Goal: Information Seeking & Learning: Learn about a topic

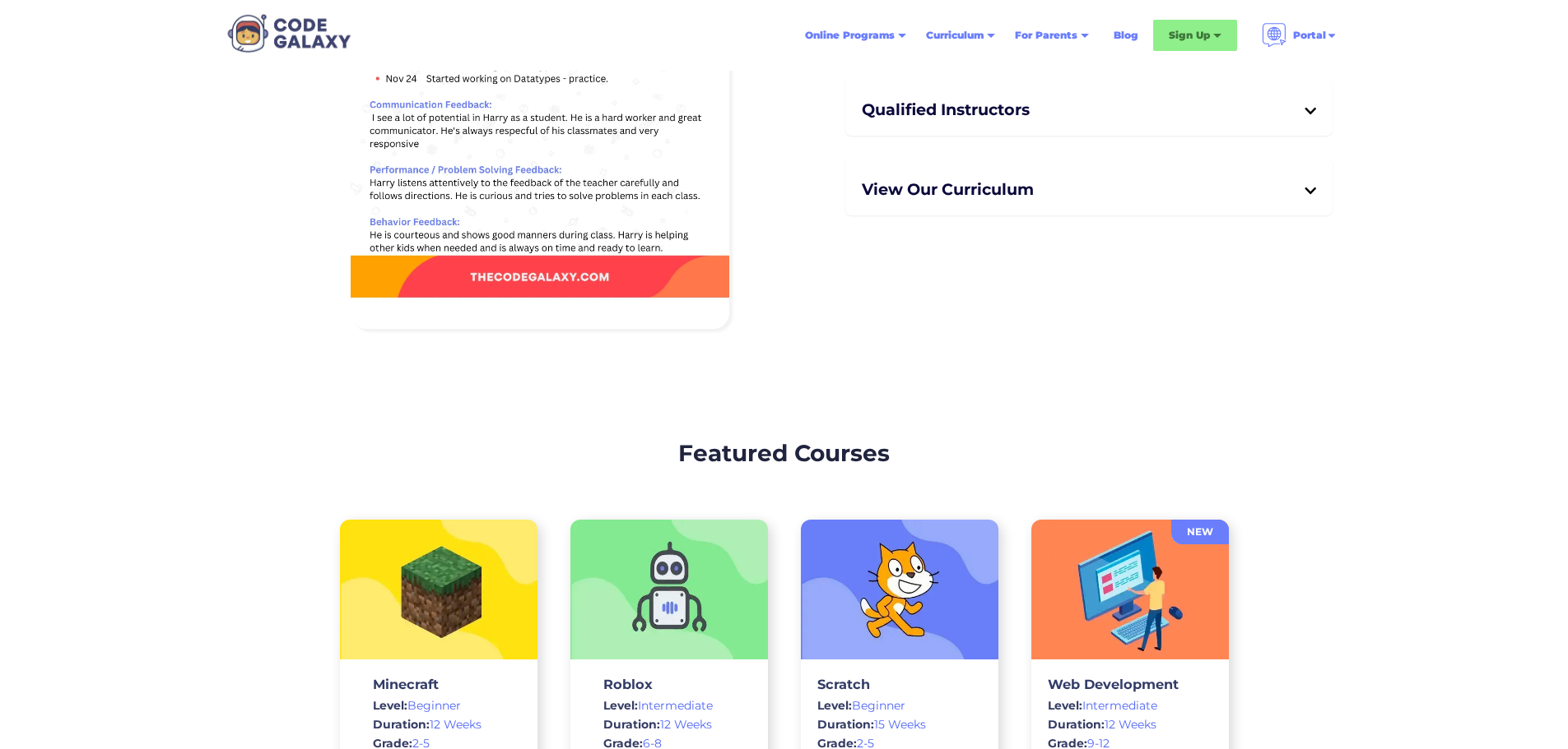
scroll to position [3997, 0]
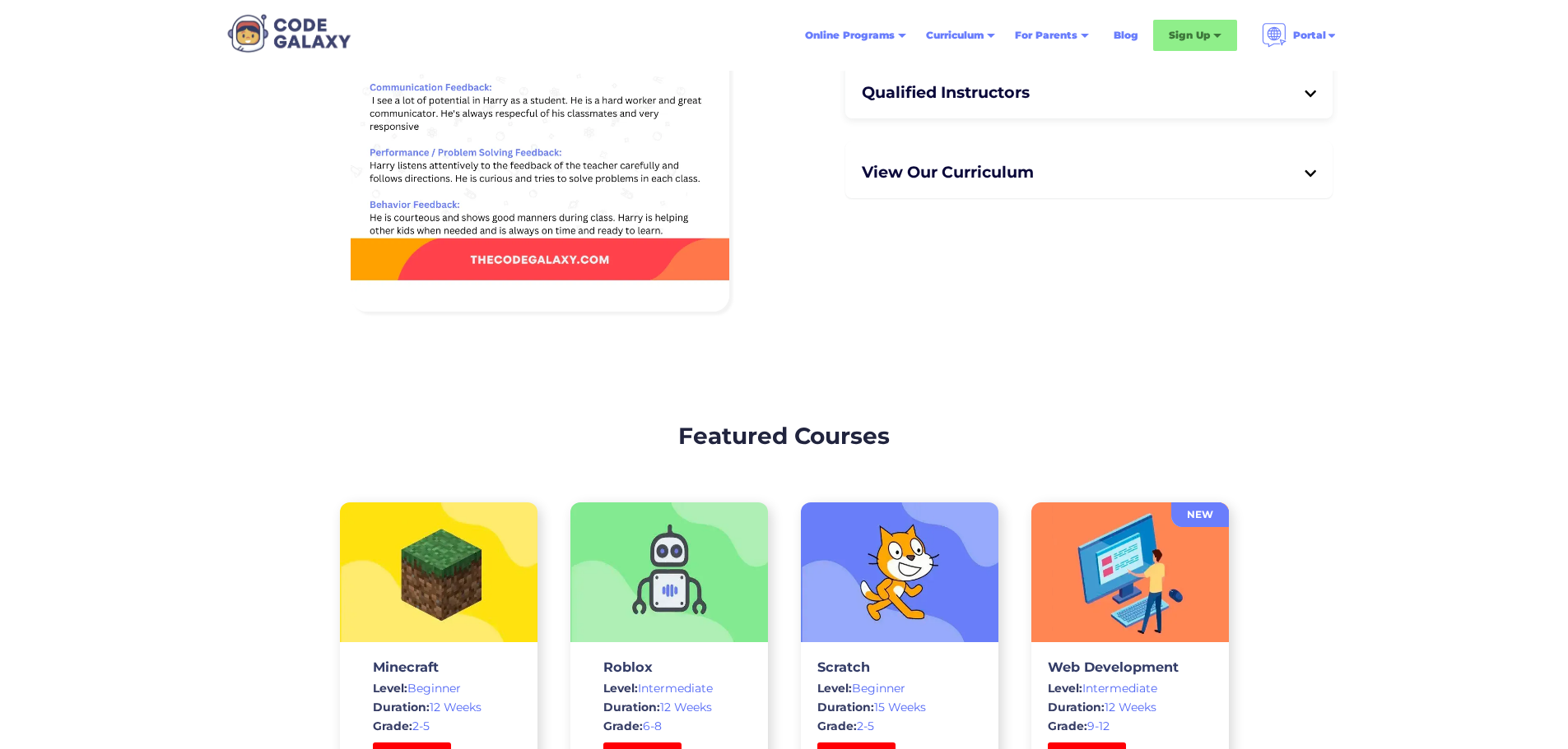
click at [1203, 118] on div "Qualified Instructors Our instructors are selected for Computer Science knowled…" at bounding box center [1089, 90] width 488 height 57
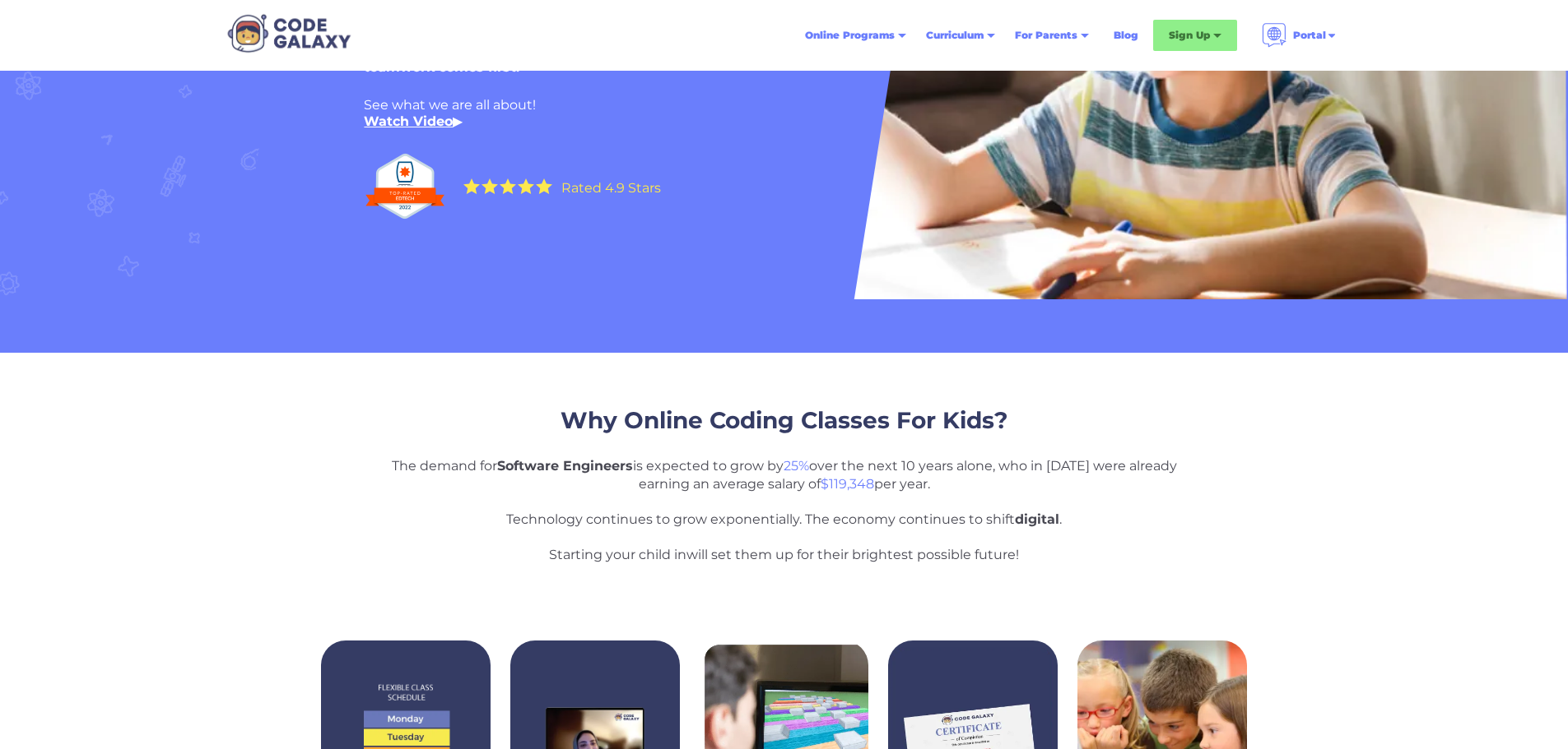
scroll to position [0, 0]
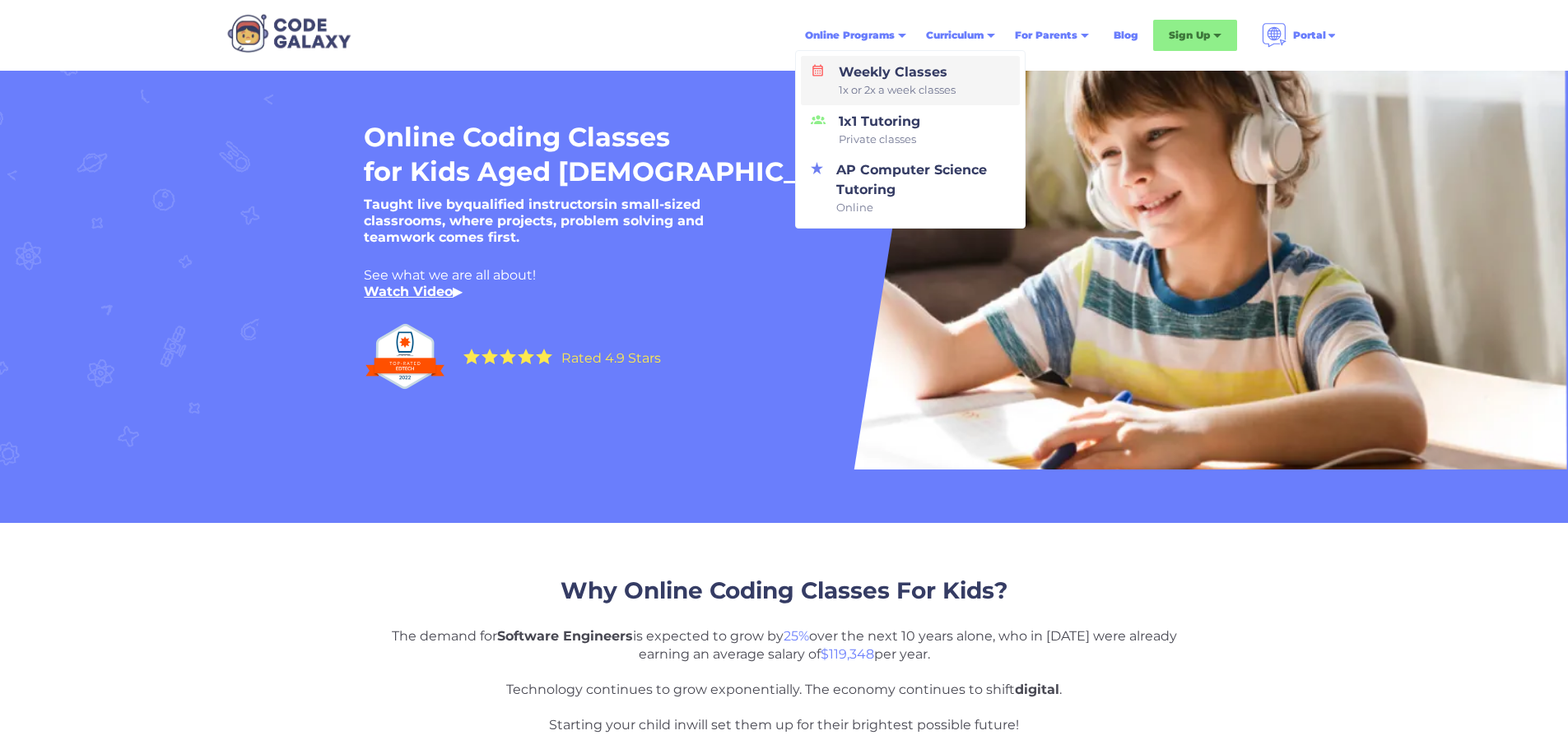
click at [839, 75] on div "Weekly Classes 1x or 2x a week classes" at bounding box center [894, 80] width 123 height 36
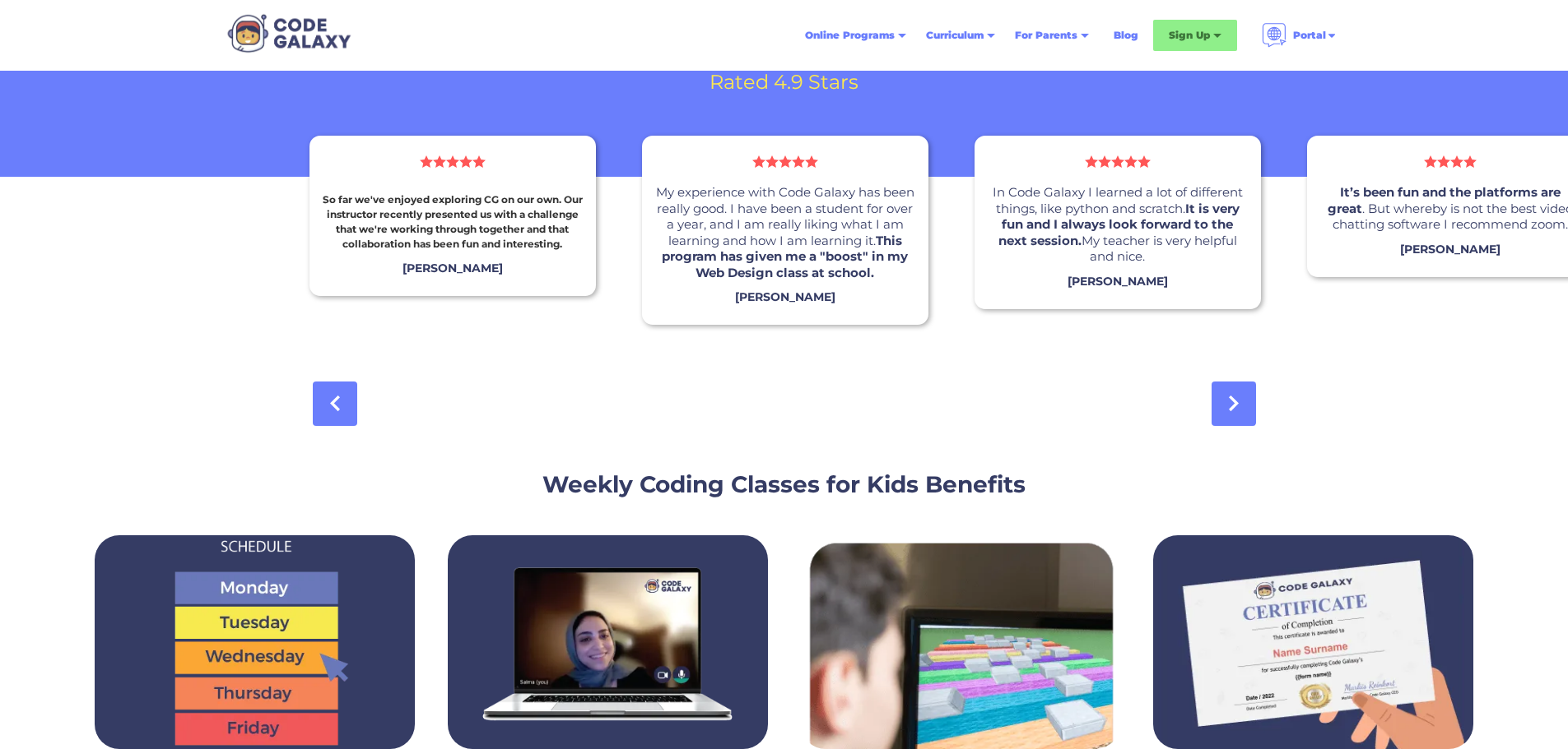
scroll to position [1481, 0]
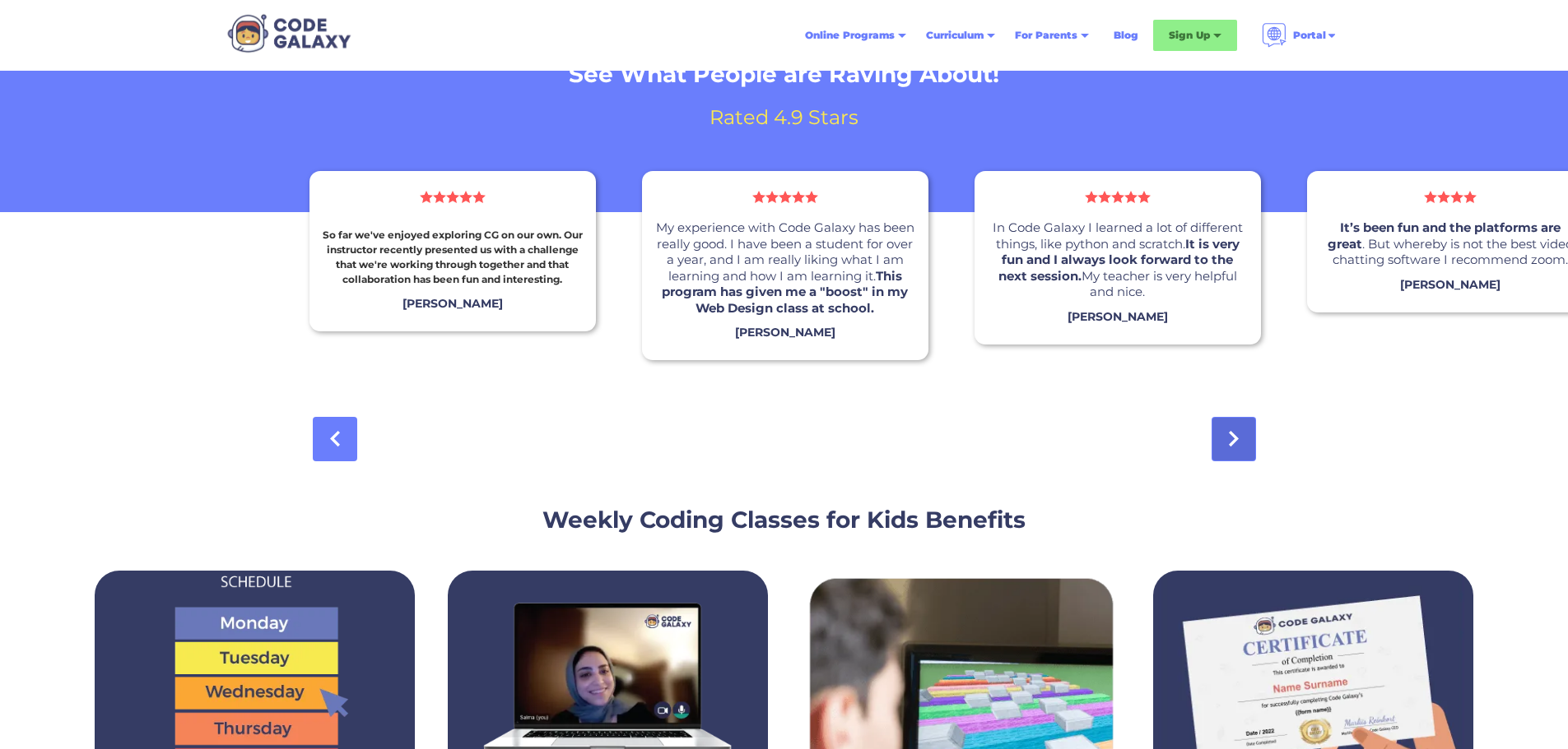
click at [1239, 439] on link at bounding box center [1233, 439] width 44 height 44
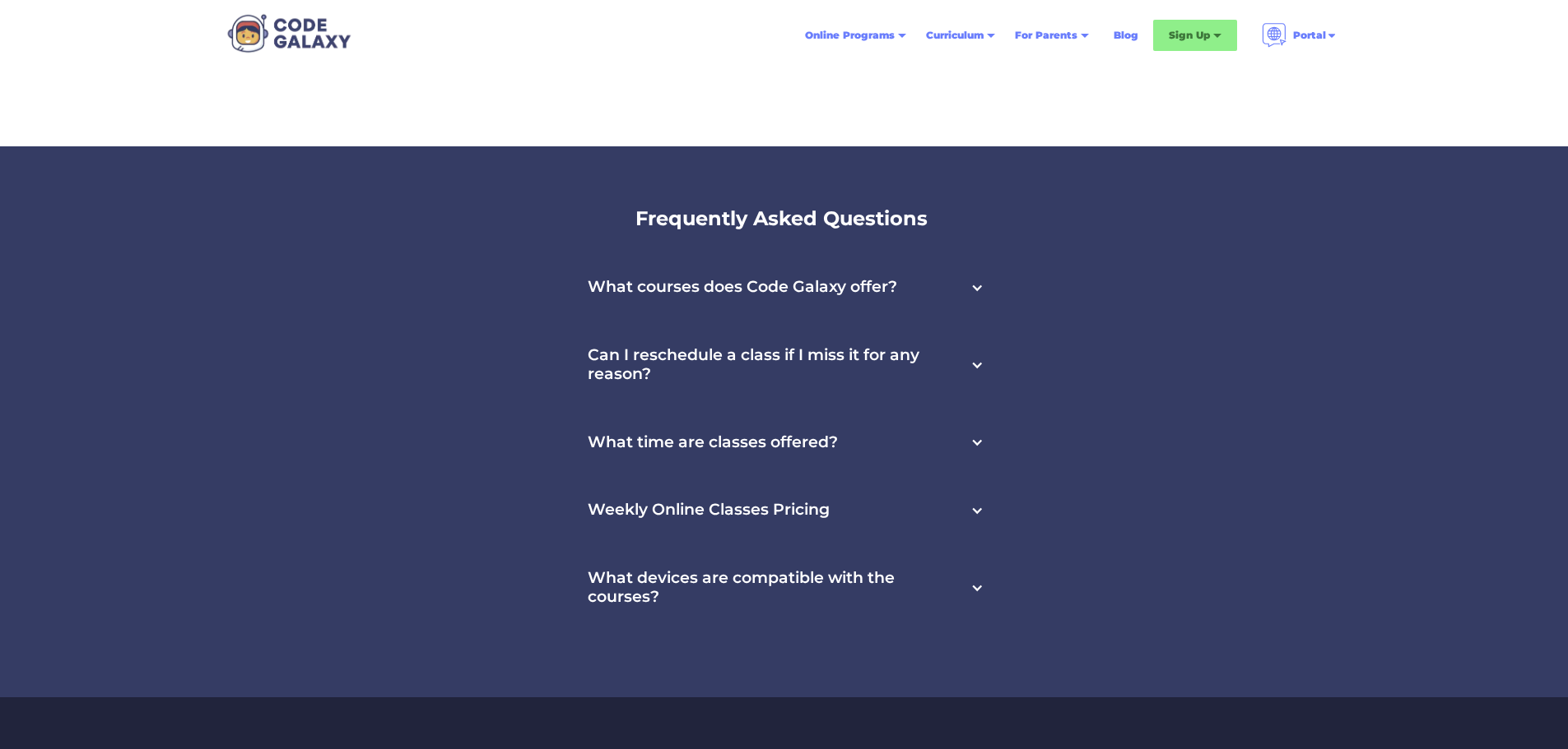
scroll to position [5264, 0]
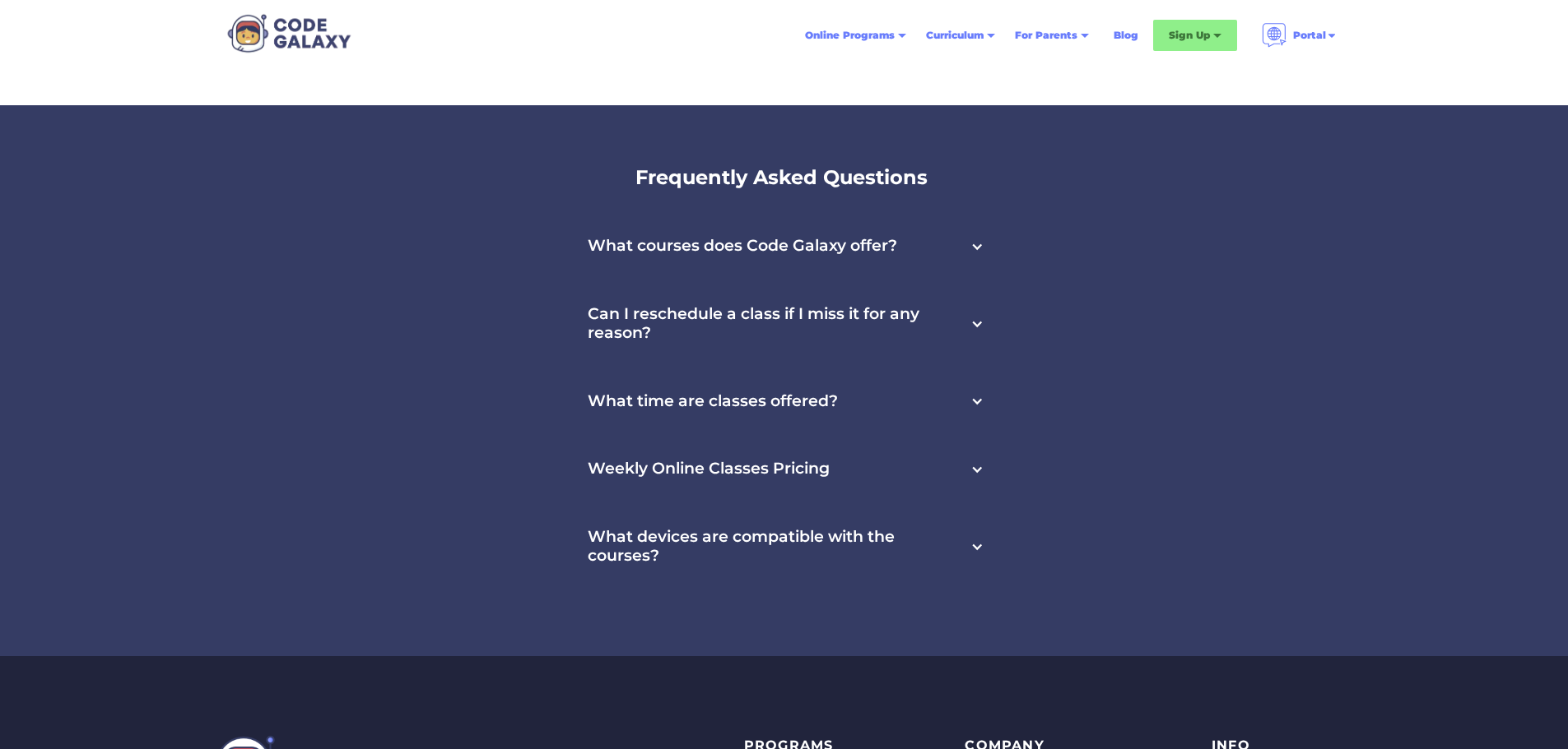
click at [945, 258] on div "What courses does Code Galaxy offer?" at bounding box center [784, 247] width 432 height 68
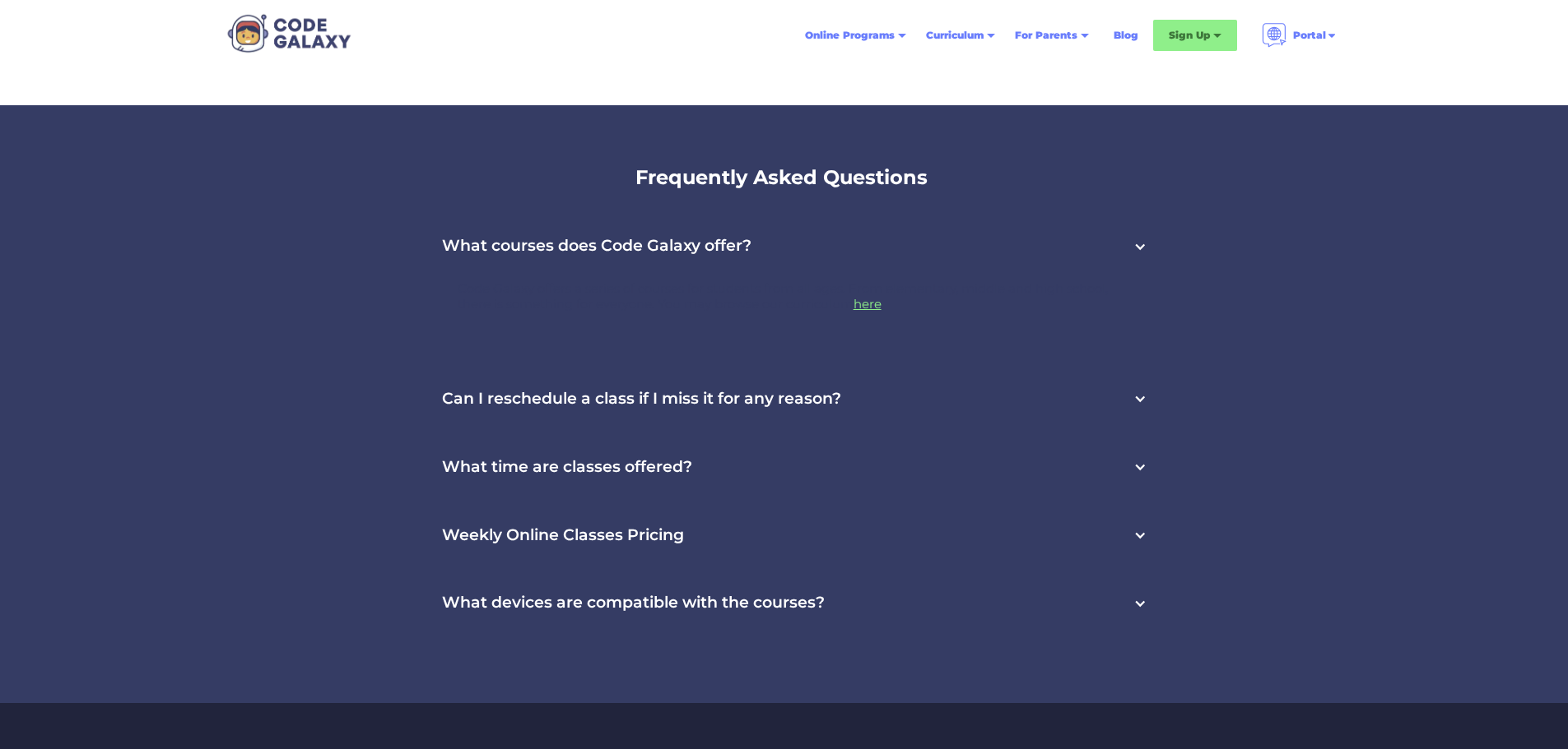
click at [945, 257] on div "What courses does Code Galaxy offer?" at bounding box center [784, 247] width 757 height 68
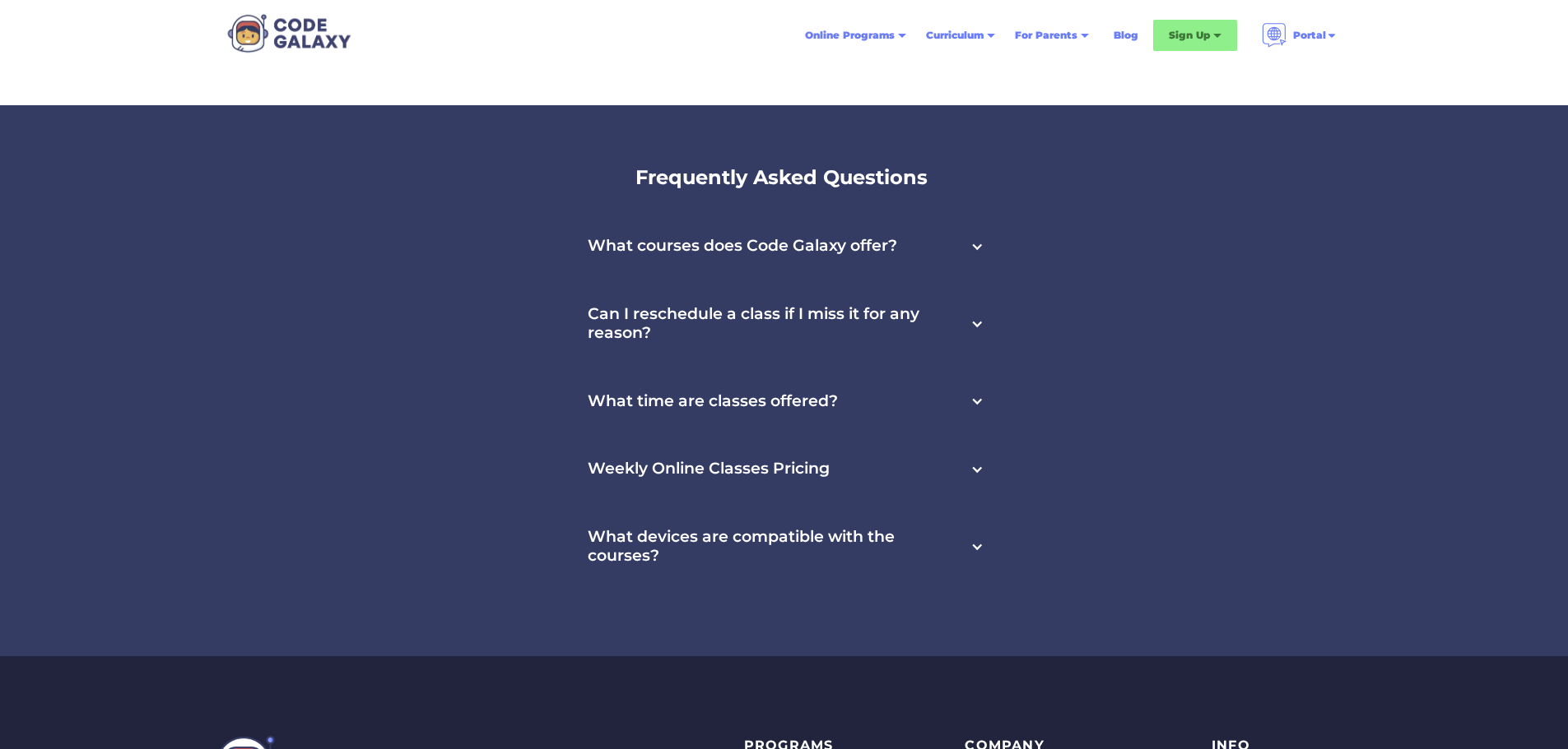
click at [960, 456] on div "Weekly Online Classes Pricing" at bounding box center [784, 469] width 432 height 68
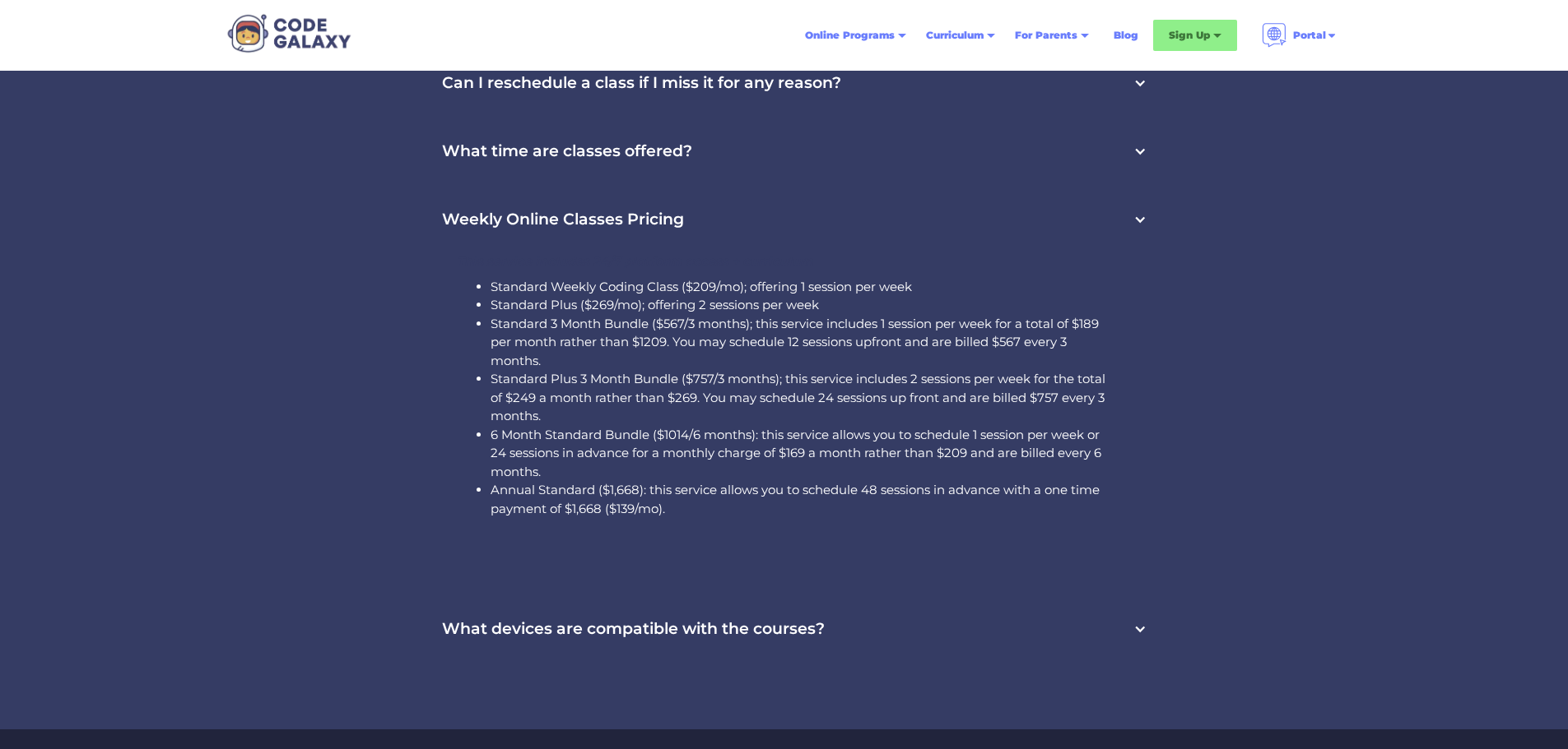
scroll to position [5511, 0]
